Goal: Task Accomplishment & Management: Manage account settings

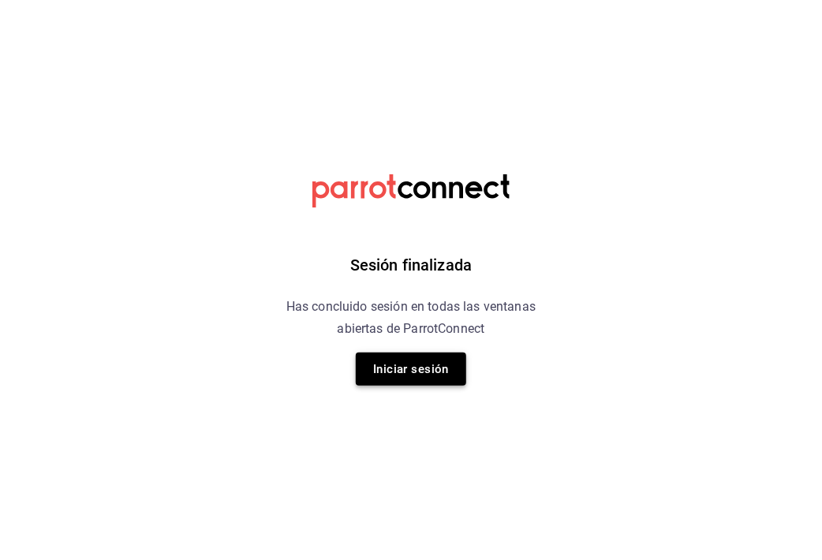
click at [397, 371] on button "Iniciar sesión" at bounding box center [411, 368] width 110 height 33
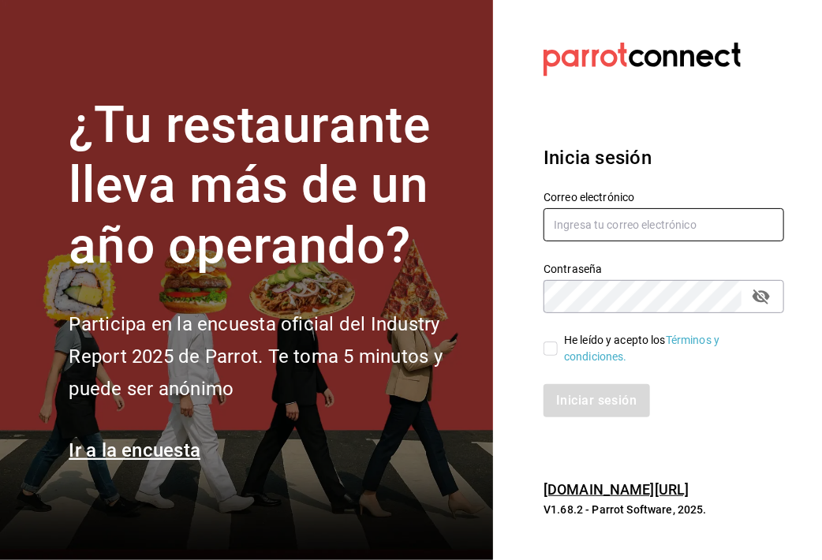
type input "[EMAIL_ADDRESS][DOMAIN_NAME]"
click at [549, 350] on input "He leído y acepto los Términos y condiciones." at bounding box center [550, 348] width 14 height 14
checkbox input "true"
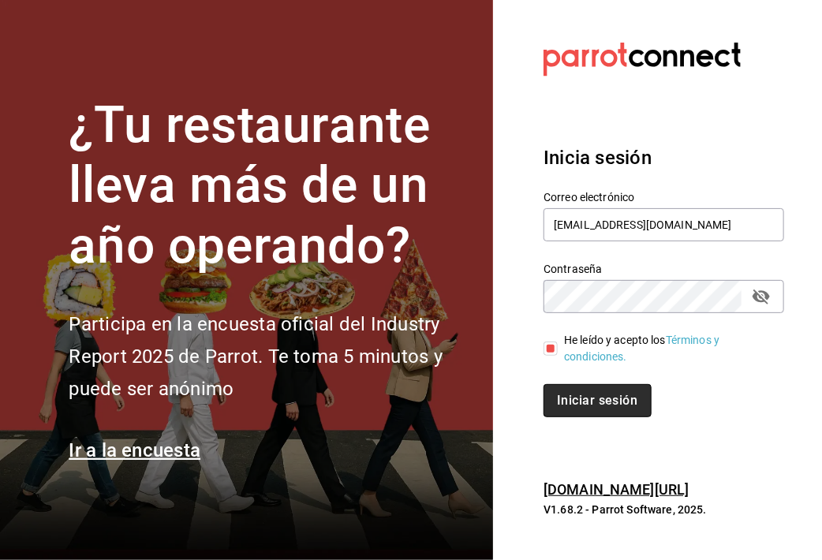
click at [581, 407] on button "Iniciar sesión" at bounding box center [596, 400] width 107 height 33
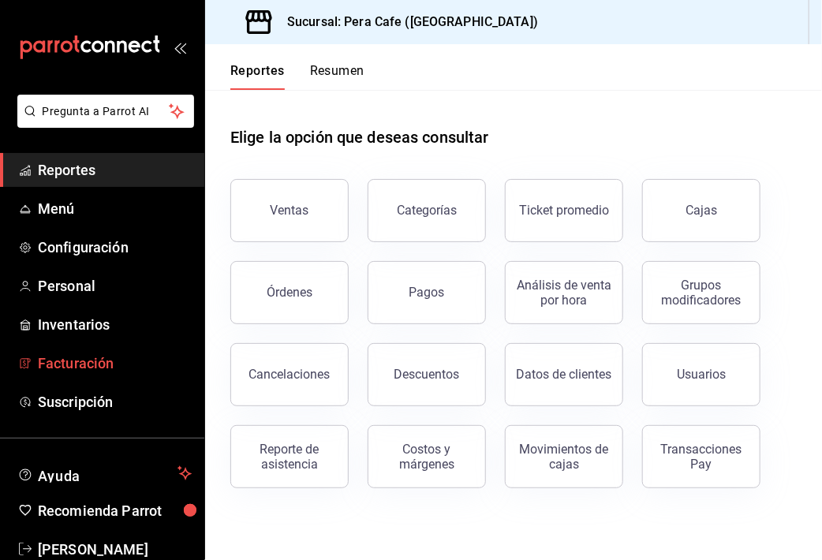
click at [124, 357] on span "Facturación" at bounding box center [115, 362] width 154 height 21
